Goal: Check status: Check status

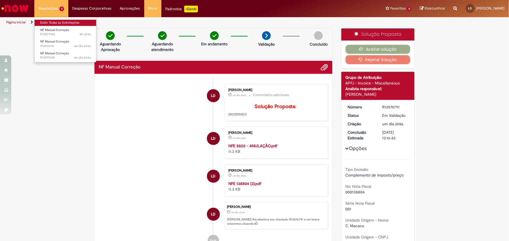
click at [49, 22] on link "Exibir Todas as Solicitações" at bounding box center [66, 23] width 62 height 6
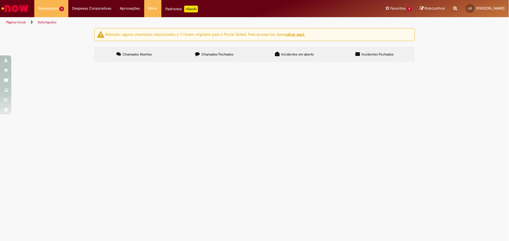
click at [295, 35] on u "clicar aqui." at bounding box center [295, 34] width 19 height 5
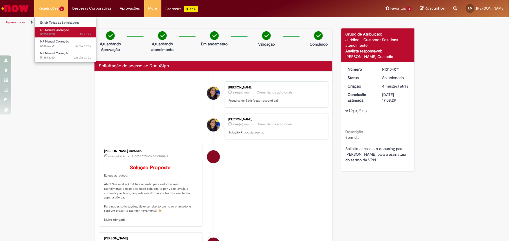
click at [53, 29] on span "NF Manual Correção" at bounding box center [54, 30] width 29 height 4
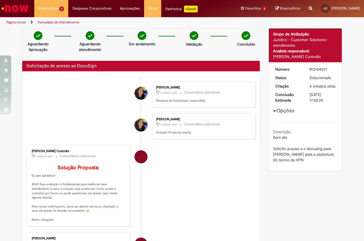
click at [23, 9] on img "Ir para a Homepage" at bounding box center [15, 8] width 29 height 11
